Goal: Communication & Community: Answer question/provide support

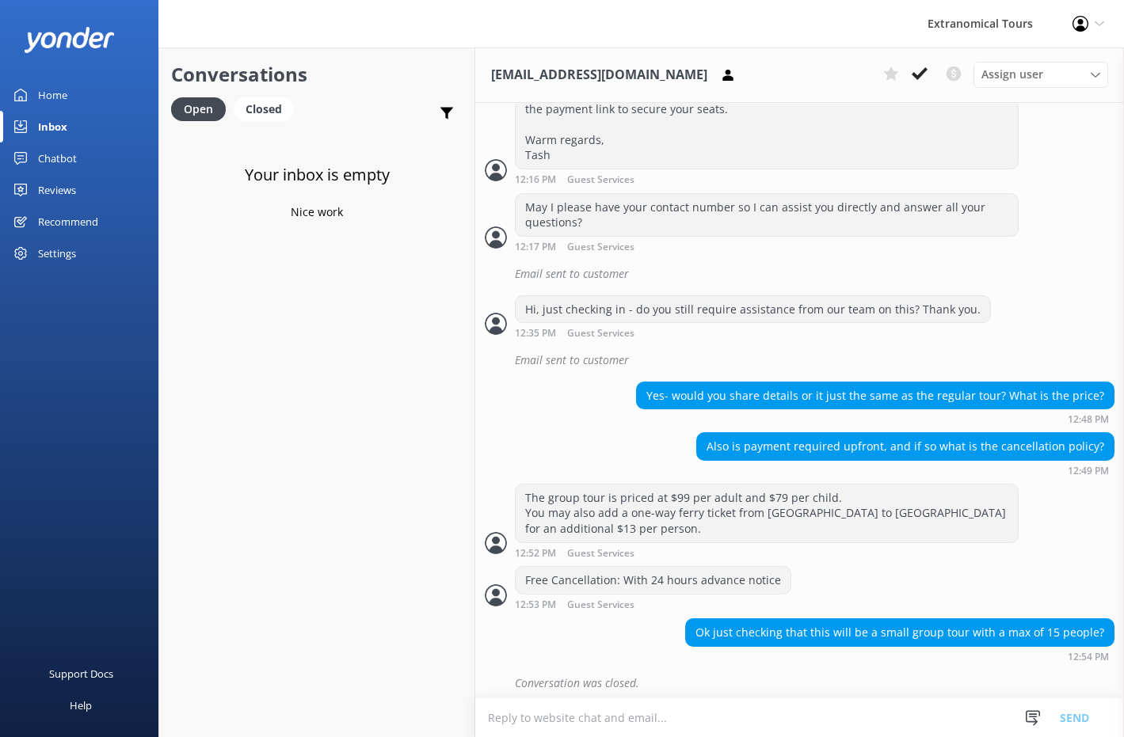
scroll to position [984, 0]
